Goal: Information Seeking & Learning: Learn about a topic

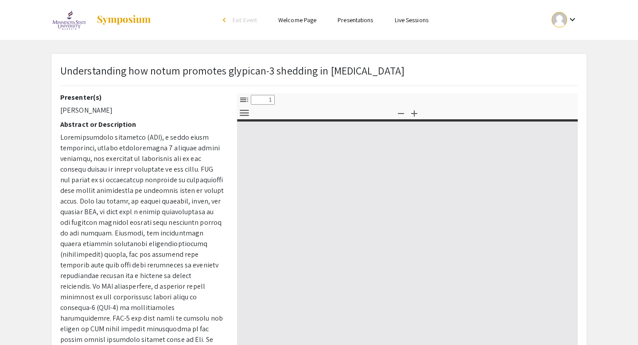
select select "custom"
type input "0"
select select "custom"
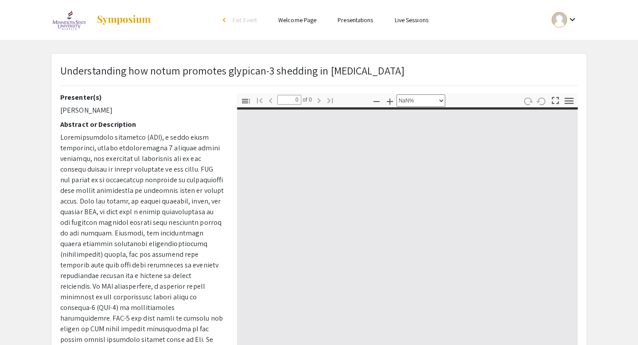
type input "1"
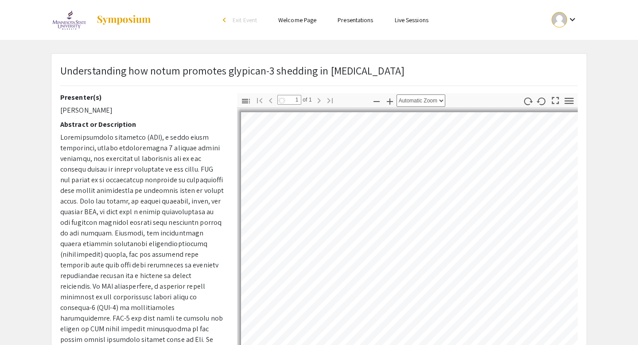
select select "custom"
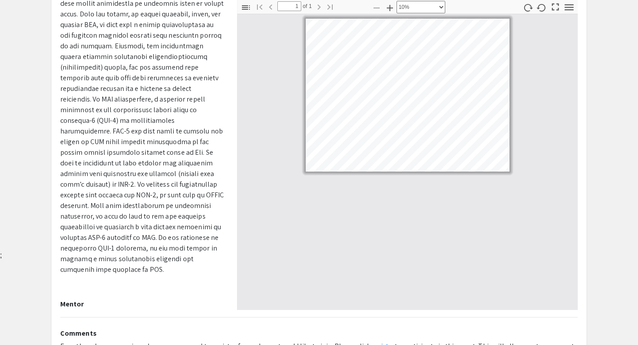
scroll to position [75, 0]
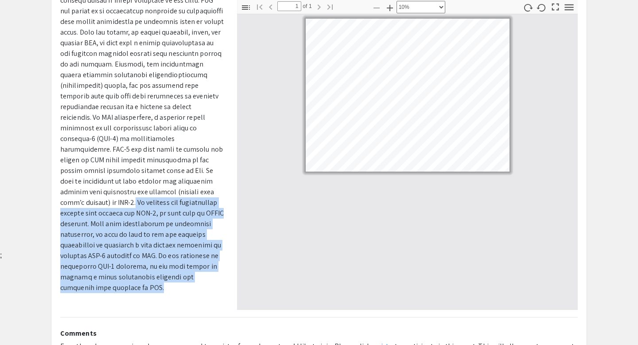
drag, startPoint x: 199, startPoint y: 183, endPoint x: 196, endPoint y: 269, distance: 85.6
click at [197, 269] on p at bounding box center [142, 128] width 164 height 330
click at [196, 269] on p at bounding box center [142, 128] width 164 height 330
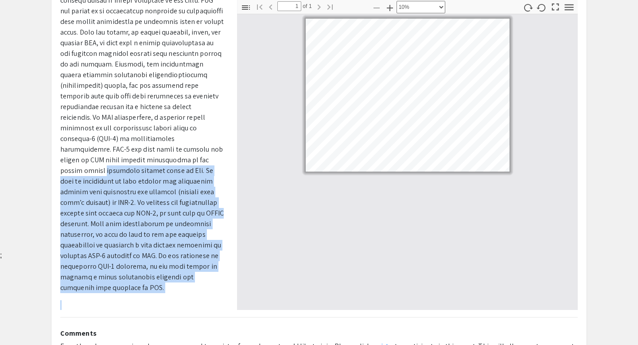
drag, startPoint x: 196, startPoint y: 269, endPoint x: 196, endPoint y: 156, distance: 112.5
click at [196, 156] on p at bounding box center [142, 128] width 164 height 330
click at [196, 156] on span at bounding box center [142, 128] width 164 height 328
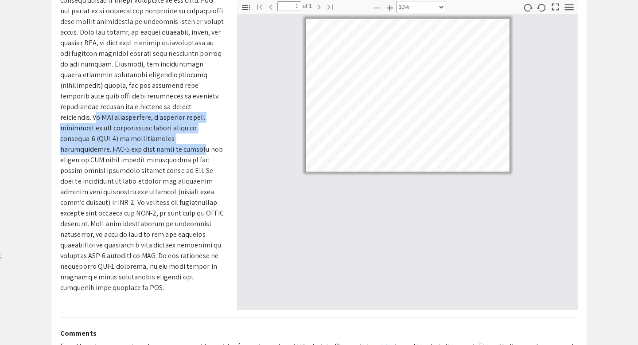
drag, startPoint x: 97, startPoint y: 107, endPoint x: 141, endPoint y: 144, distance: 58.2
click at [142, 145] on span at bounding box center [142, 128] width 164 height 328
click at [141, 144] on span at bounding box center [142, 128] width 164 height 328
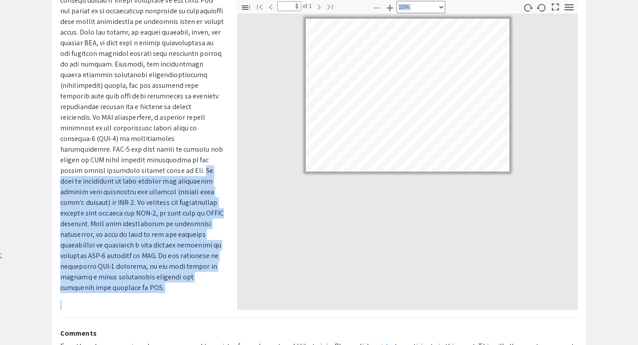
scroll to position [93, 0]
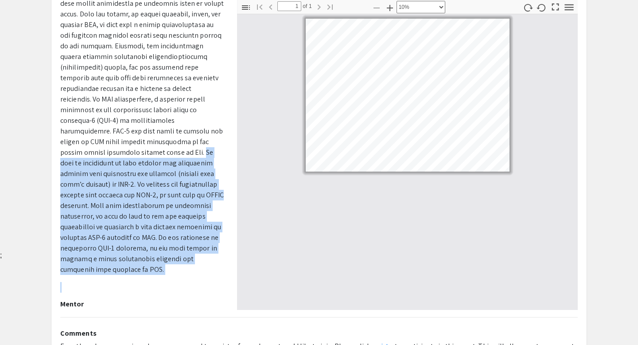
drag, startPoint x: 131, startPoint y: 162, endPoint x: 193, endPoint y: 257, distance: 113.2
click at [193, 251] on html "Skip navigation arrow_back_ios Exit Event Welcome Page Presentations Live Sessi…" at bounding box center [319, 79] width 638 height 345
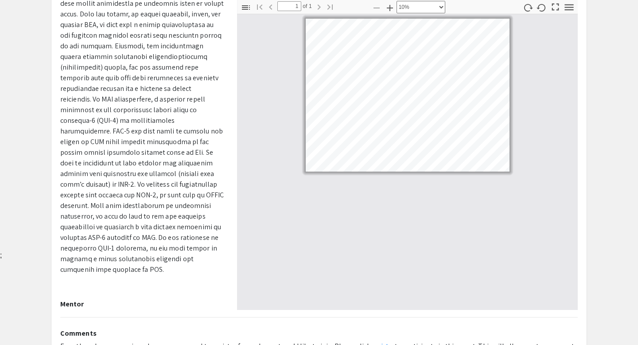
click at [148, 188] on span at bounding box center [142, 109] width 164 height 328
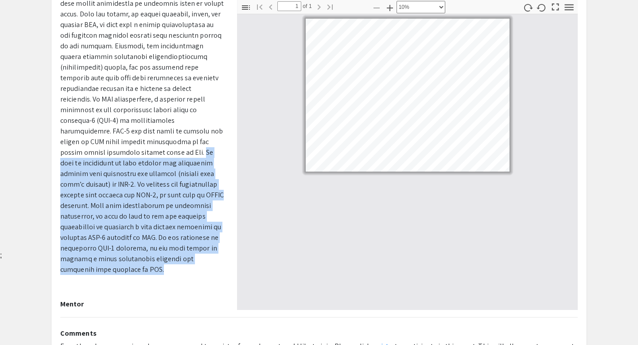
drag, startPoint x: 130, startPoint y: 145, endPoint x: 190, endPoint y: 249, distance: 119.5
click at [190, 249] on p at bounding box center [142, 110] width 164 height 330
click at [185, 183] on span at bounding box center [142, 109] width 164 height 328
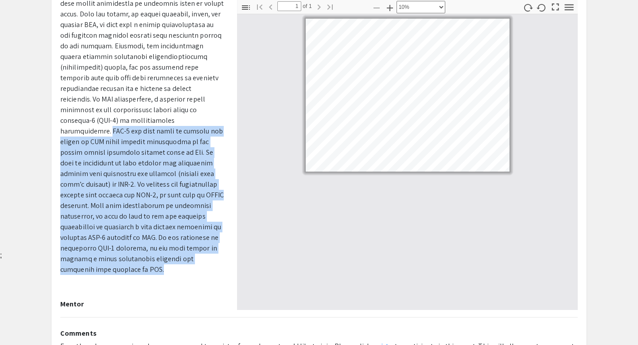
drag, startPoint x: 205, startPoint y: 112, endPoint x: 193, endPoint y: 248, distance: 136.5
click at [193, 248] on p at bounding box center [142, 110] width 164 height 330
copy span "GPC-3 has been shown to promote the growth of HCC cells through stimulation of …"
